Goal: Communication & Community: Answer question/provide support

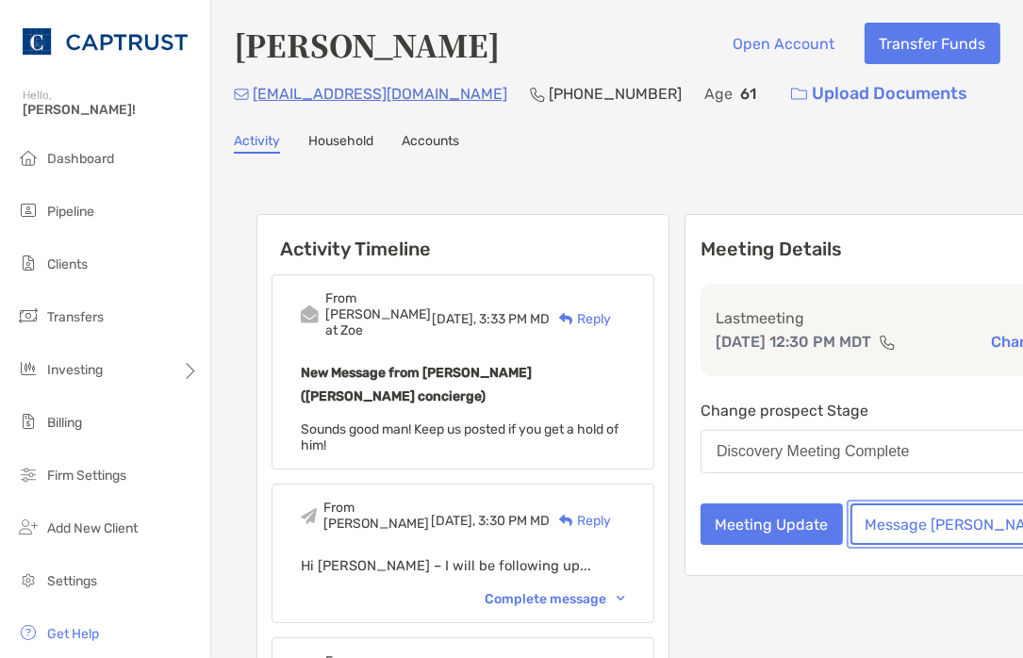
click at [874, 540] on button "Message [PERSON_NAME]" at bounding box center [958, 523] width 217 height 41
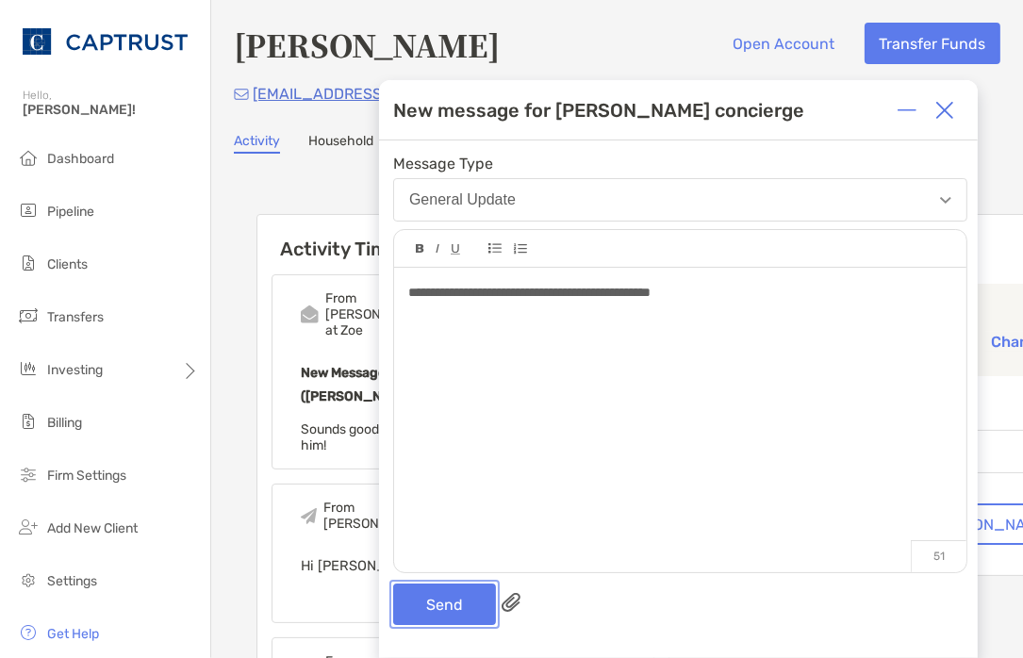
click at [453, 619] on button "Send" at bounding box center [444, 603] width 103 height 41
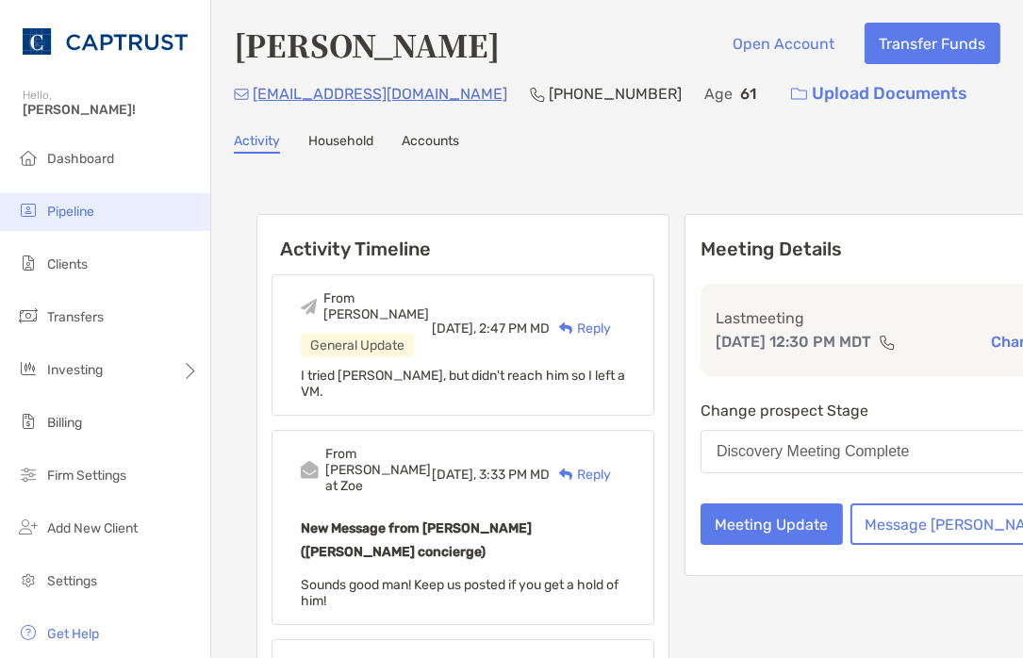
click at [78, 213] on span "Pipeline" at bounding box center [70, 212] width 47 height 16
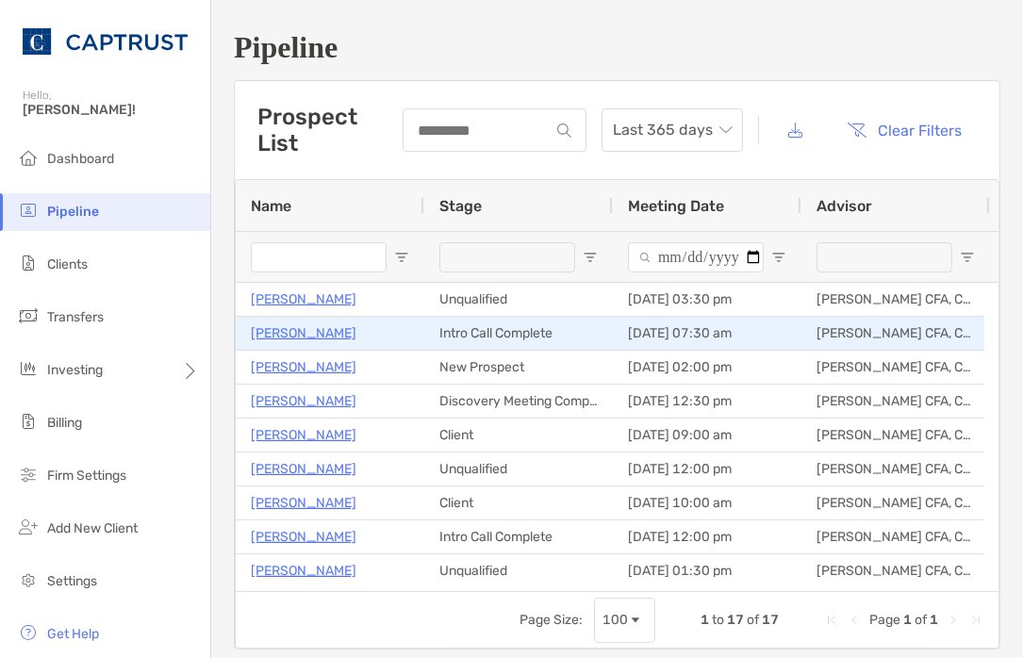
click at [299, 336] on p "[PERSON_NAME]" at bounding box center [304, 333] width 106 height 24
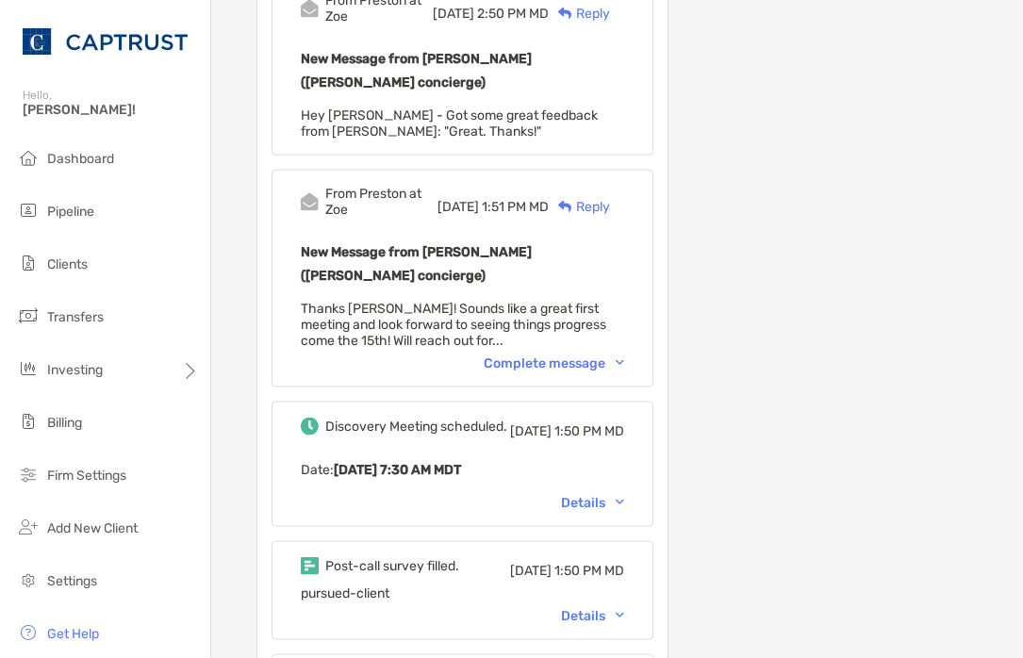
scroll to position [1621, 0]
click at [522, 356] on div "Complete message" at bounding box center [553, 364] width 140 height 16
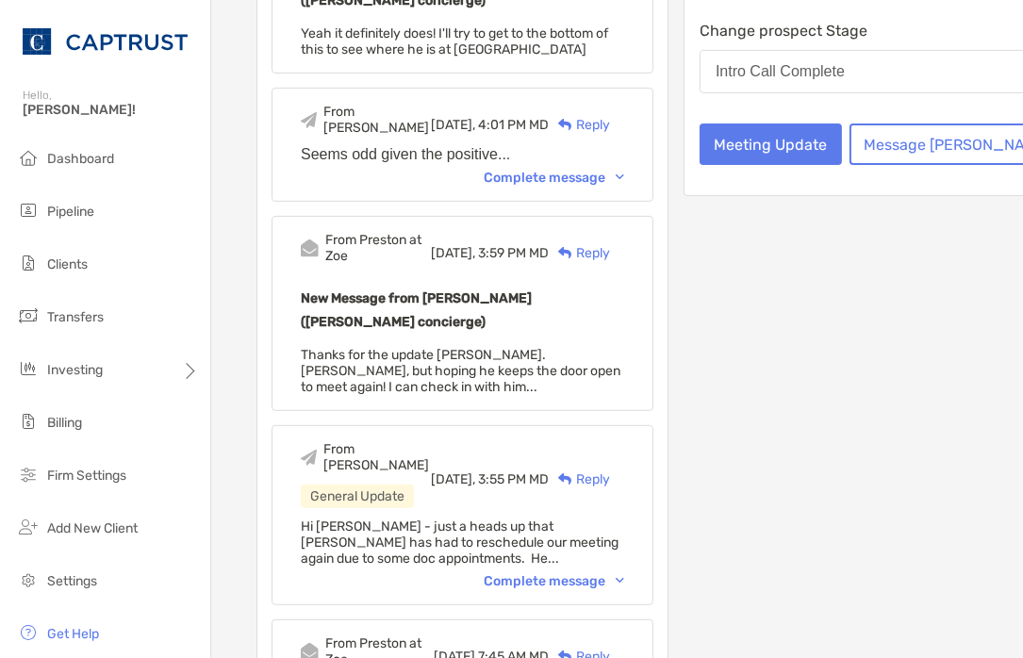
scroll to position [0, 0]
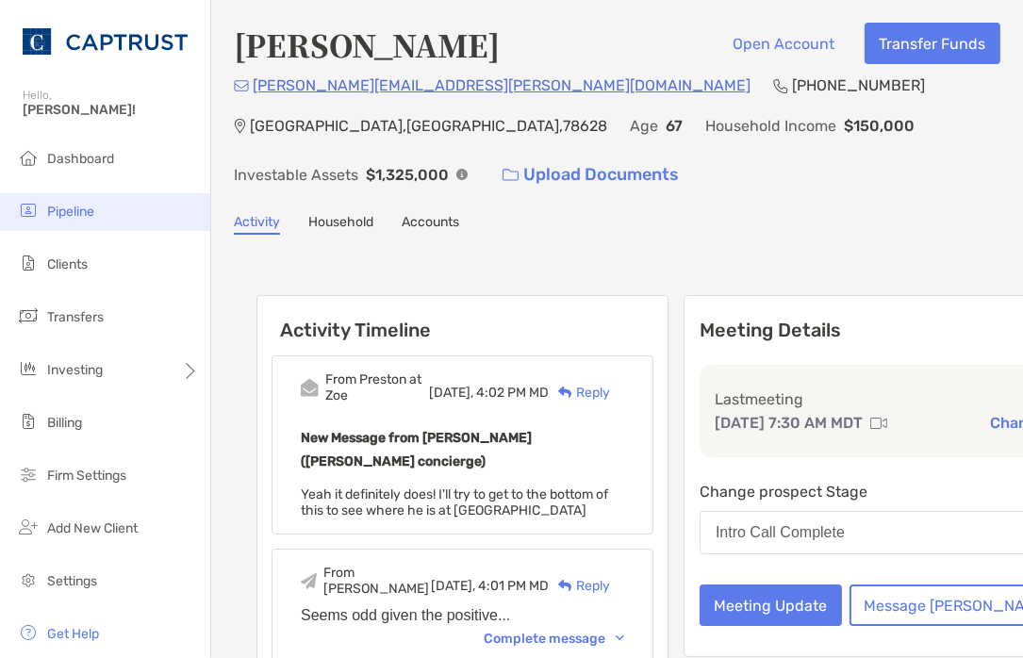
click at [97, 211] on li "Pipeline" at bounding box center [105, 212] width 210 height 38
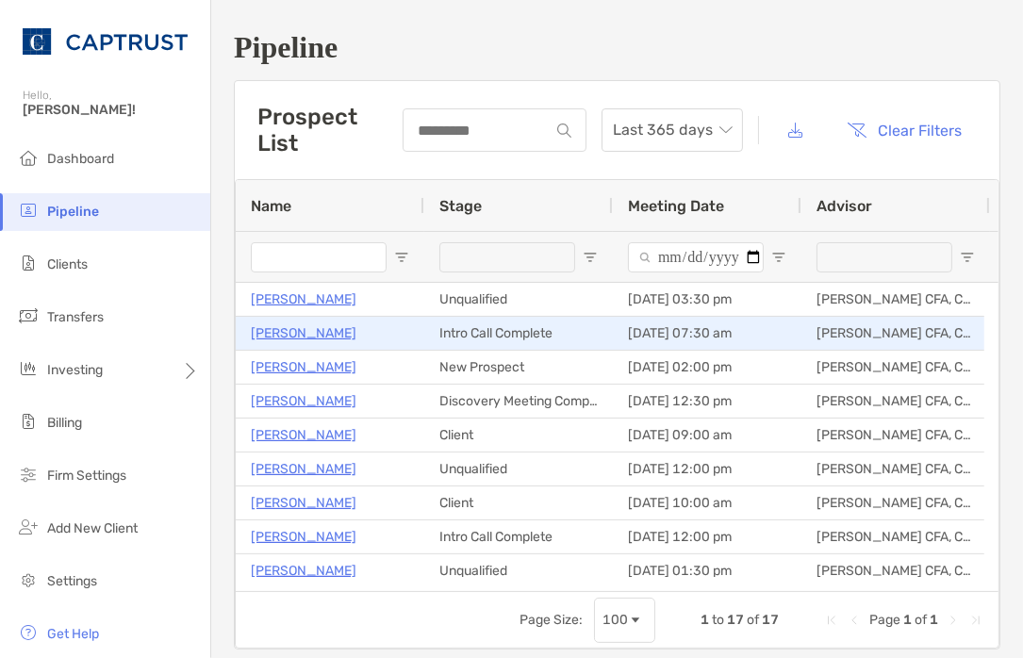
click at [300, 334] on p "[PERSON_NAME]" at bounding box center [304, 333] width 106 height 24
